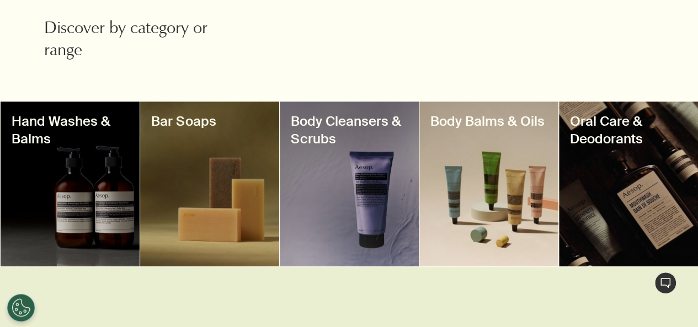
click at [506, 196] on div at bounding box center [488, 183] width 139 height 165
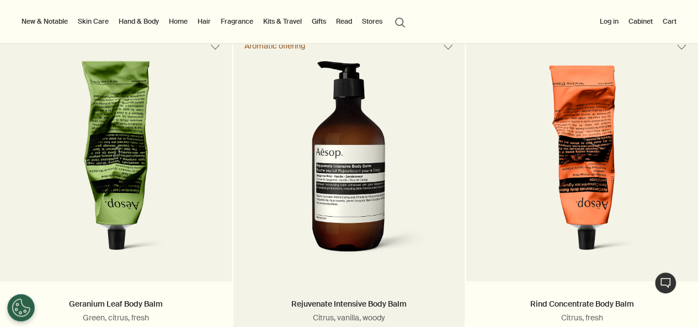
scroll to position [386, 0]
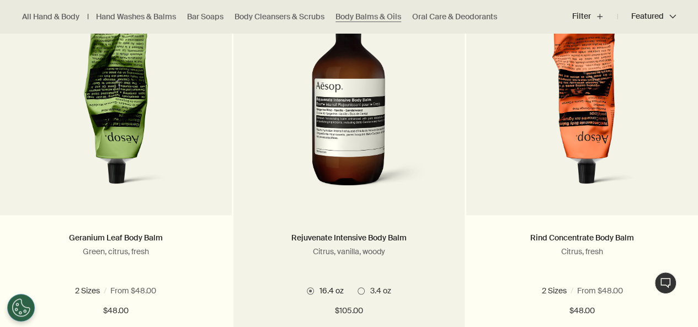
click at [360, 291] on span at bounding box center [360, 290] width 7 height 7
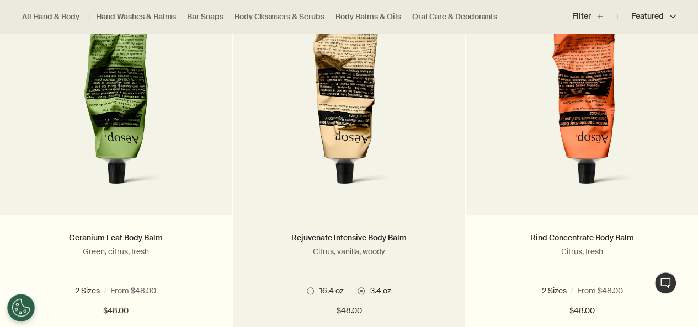
click at [312, 291] on span at bounding box center [310, 290] width 7 height 7
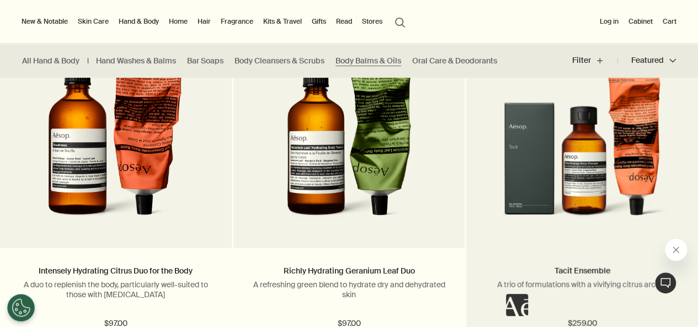
scroll to position [1489, 0]
